Goal: Check status: Check status

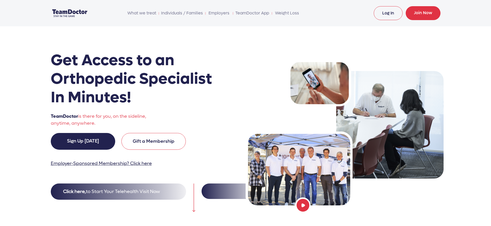
click at [386, 10] on link "Log In" at bounding box center [387, 13] width 29 height 14
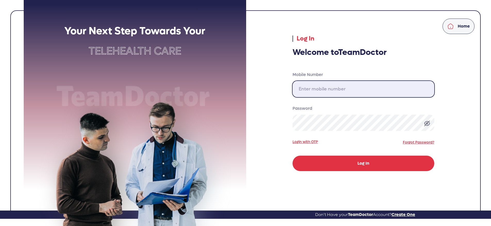
type input "[PHONE_NUMBER]"
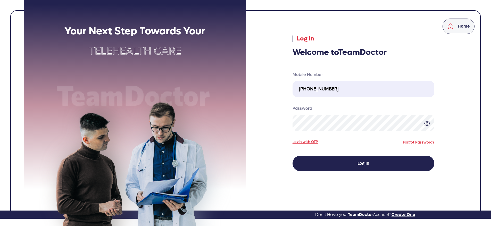
click at [363, 166] on button "Log In" at bounding box center [363, 163] width 142 height 15
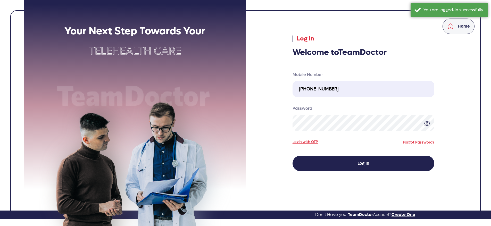
select select "pending"
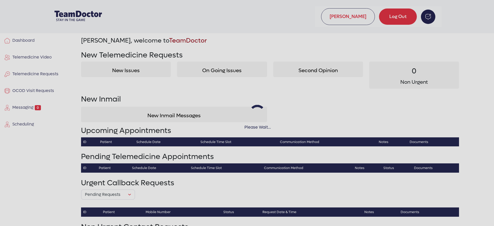
select select "pending"
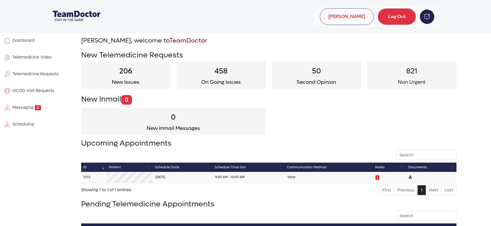
click at [87, 176] on link "1553" at bounding box center [86, 177] width 7 height 4
